Goal: Task Accomplishment & Management: Use online tool/utility

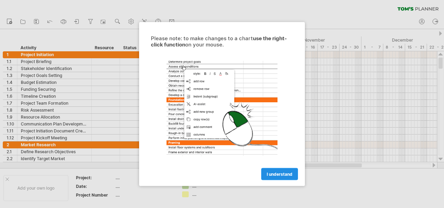
click at [283, 174] on span "I understand" at bounding box center [280, 174] width 26 height 5
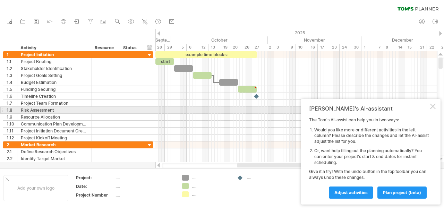
click at [433, 107] on div at bounding box center [433, 107] width 6 height 6
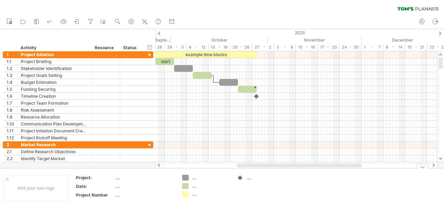
click at [195, 178] on div "...." at bounding box center [211, 178] width 38 height 6
click at [151, 179] on div "...." at bounding box center [144, 178] width 58 height 6
click at [85, 178] on div "Project:" at bounding box center [95, 178] width 38 height 6
click at [149, 188] on div "...." at bounding box center [144, 186] width 58 height 6
click at [34, 24] on icon at bounding box center [36, 21] width 7 height 7
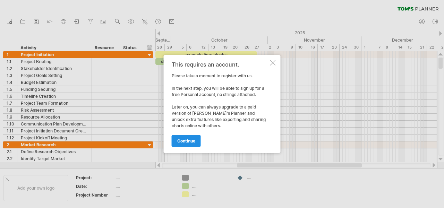
click at [191, 142] on span "continue" at bounding box center [186, 140] width 18 height 5
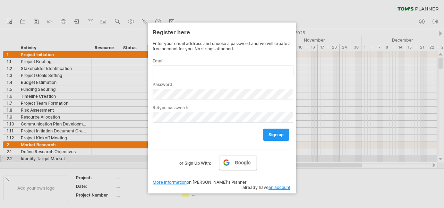
click at [238, 160] on span "Google" at bounding box center [243, 163] width 16 height 6
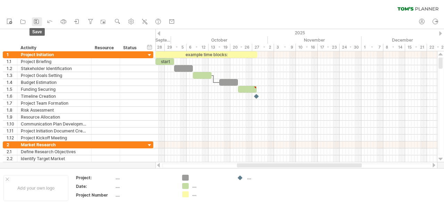
click at [33, 21] on link "save" at bounding box center [37, 21] width 10 height 9
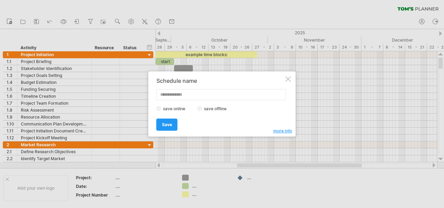
click at [206, 109] on label "save offline" at bounding box center [217, 108] width 30 height 5
click at [177, 96] on input "text" at bounding box center [221, 94] width 130 height 11
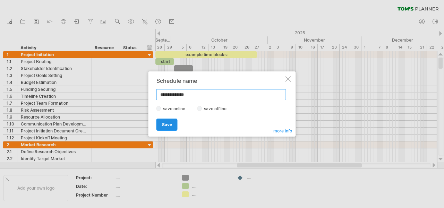
type input "**********"
click at [171, 125] on span "Save" at bounding box center [167, 124] width 10 height 5
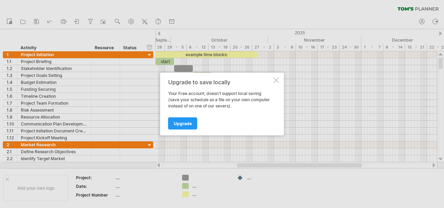
click at [279, 80] on div "Upgrade to save locally Your Free account, doesn't support local saving (save y…" at bounding box center [222, 104] width 124 height 63
click at [276, 81] on div at bounding box center [276, 81] width 6 height 6
